Goal: Information Seeking & Learning: Learn about a topic

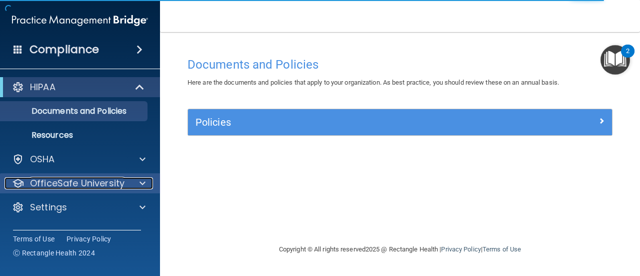
click at [147, 181] on div at bounding box center [141, 183] width 25 height 12
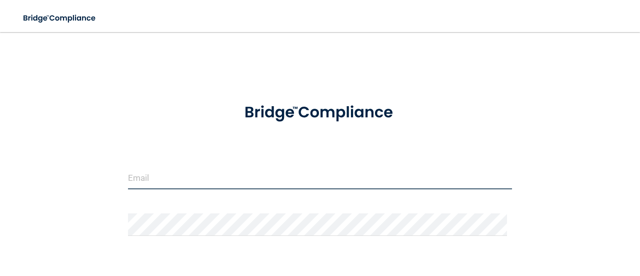
type input "britbirdie@gmail.com"
click at [197, 183] on input "britbirdie@gmail.com" at bounding box center [320, 178] width 384 height 23
click at [160, 184] on input "britbirdie@gmail.com" at bounding box center [320, 178] width 384 height 23
click at [266, 179] on input "annistongeriatrics1@gmail.com" at bounding box center [320, 178] width 384 height 23
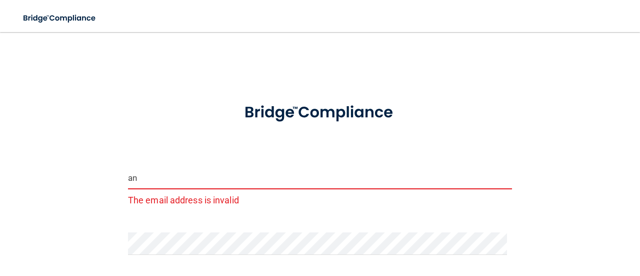
type input "a"
type input "[EMAIL_ADDRESS][DOMAIN_NAME]"
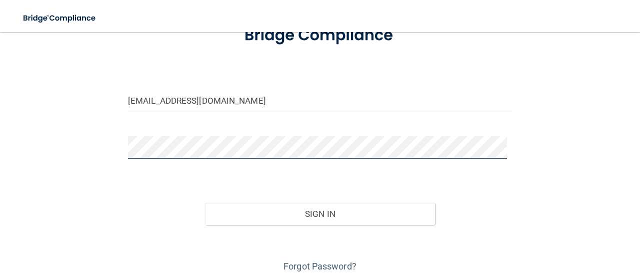
scroll to position [79, 0]
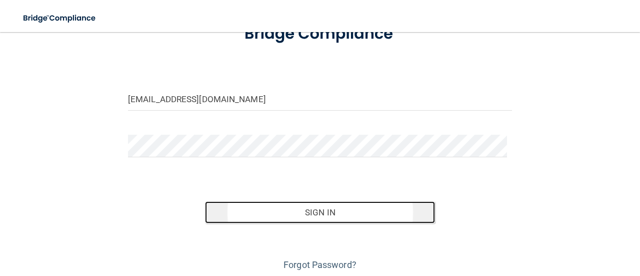
click at [347, 211] on button "Sign In" at bounding box center [320, 212] width 231 height 22
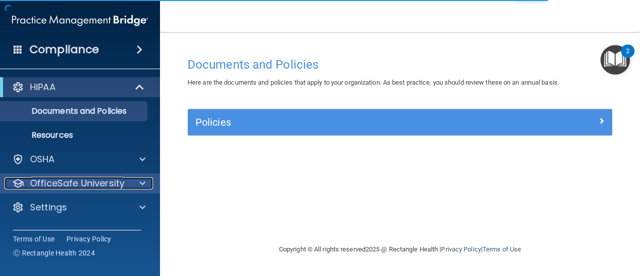
click at [147, 185] on div at bounding box center [141, 183] width 25 height 12
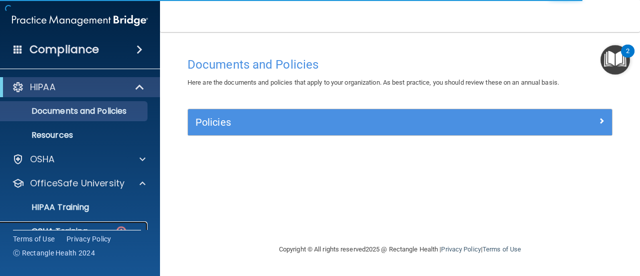
click at [114, 224] on link "OSHA Training" at bounding box center [69, 231] width 158 height 20
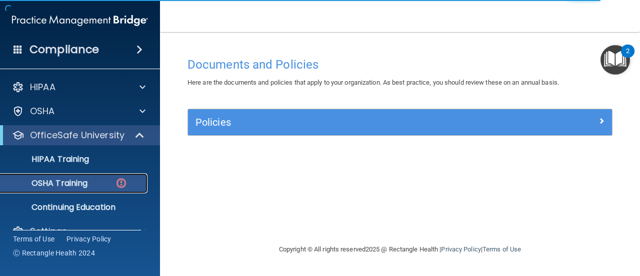
click at [103, 182] on div "OSHA Training" at bounding box center [75, 183] width 137 height 10
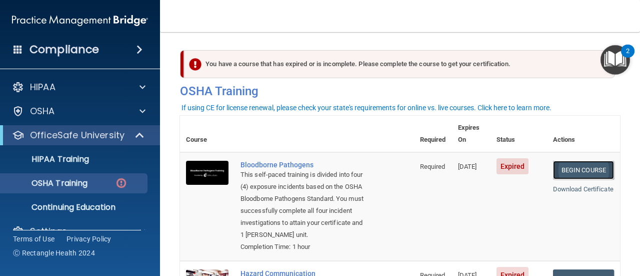
click at [571, 161] on link "Begin Course" at bounding box center [583, 170] width 61 height 19
click at [211, 16] on nav "Toggle navigation Muzamil Babiker muzamilanniston@yahoo.com Manage My Enterpris…" at bounding box center [400, 16] width 480 height 32
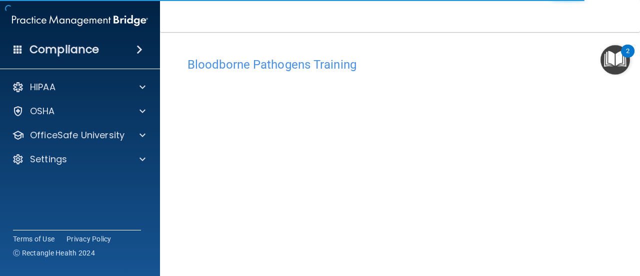
scroll to position [66, 0]
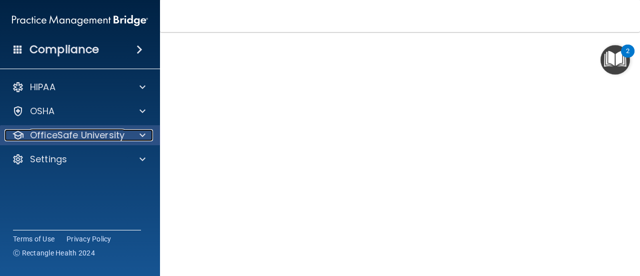
click at [144, 138] on span at bounding box center [143, 135] width 6 height 12
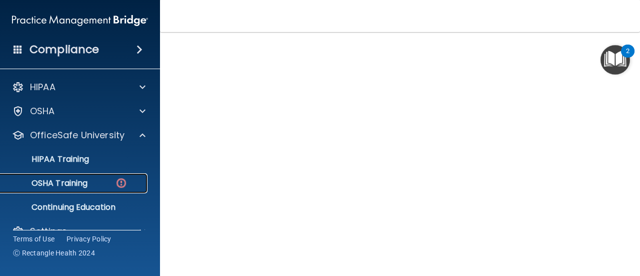
click at [95, 187] on div "OSHA Training" at bounding box center [75, 183] width 137 height 10
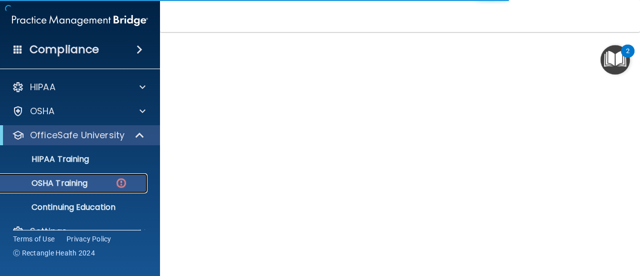
click at [100, 183] on div "OSHA Training" at bounding box center [75, 183] width 137 height 10
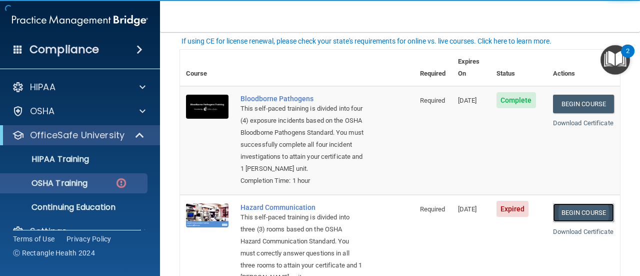
click at [584, 208] on link "Begin Course" at bounding box center [583, 212] width 61 height 19
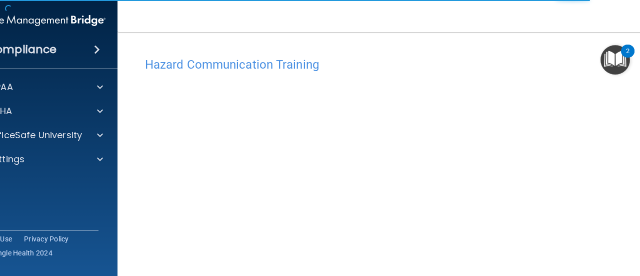
scroll to position [63, 0]
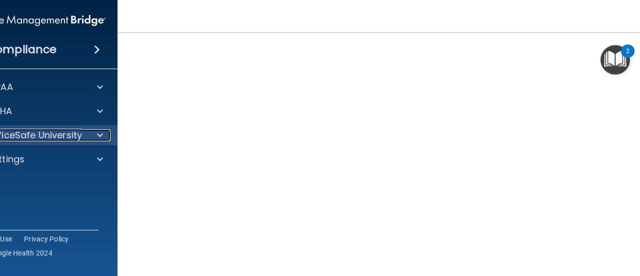
click at [97, 136] on span at bounding box center [100, 135] width 6 height 12
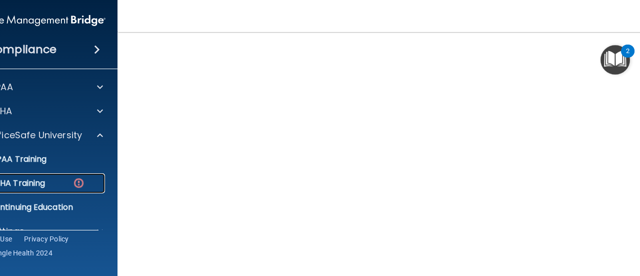
click at [41, 183] on p "OSHA Training" at bounding box center [4, 183] width 81 height 10
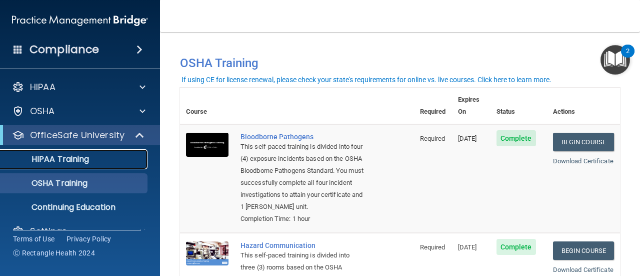
click at [84, 156] on p "HIPAA Training" at bounding box center [48, 159] width 83 height 10
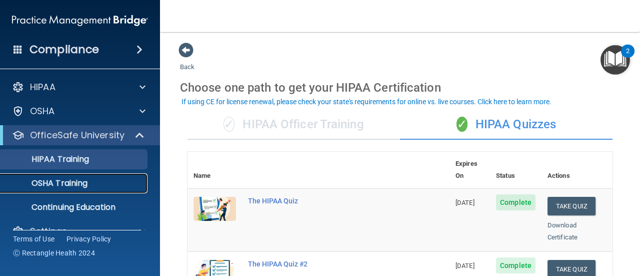
click at [59, 191] on link "OSHA Training" at bounding box center [69, 183] width 158 height 20
